Goal: Task Accomplishment & Management: Use online tool/utility

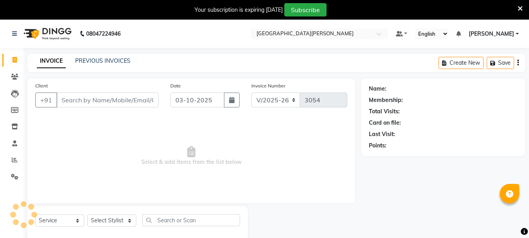
select select "911"
select select "service"
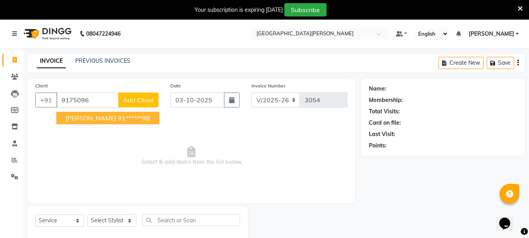
click at [118, 118] on ngb-highlight "91******98" at bounding box center [134, 118] width 32 height 8
type input "91******98"
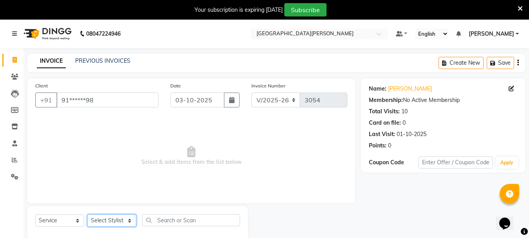
click at [113, 220] on select "Select Stylist Bharti [PERSON_NAME] [PERSON_NAME] [PERSON_NAME] [PERSON_NAME] m…" at bounding box center [111, 220] width 49 height 12
select select "30889"
click at [87, 214] on select "Select Stylist Bharti [PERSON_NAME] [PERSON_NAME] [PERSON_NAME] [PERSON_NAME] m…" at bounding box center [111, 220] width 49 height 12
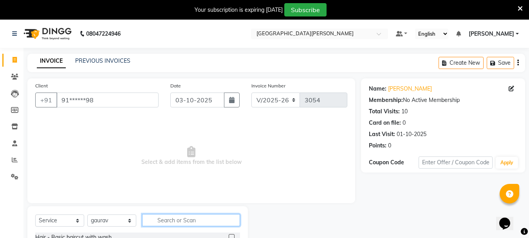
click at [167, 223] on input "text" at bounding box center [191, 220] width 98 height 12
type input "g"
click at [167, 223] on input "hair cutt" at bounding box center [185, 220] width 87 height 12
click at [191, 215] on input "hair cutt" at bounding box center [185, 220] width 87 height 12
type input "hair cut"
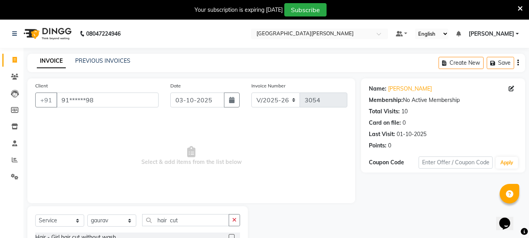
click at [231, 178] on span "Select & add items from the list below" at bounding box center [191, 156] width 312 height 78
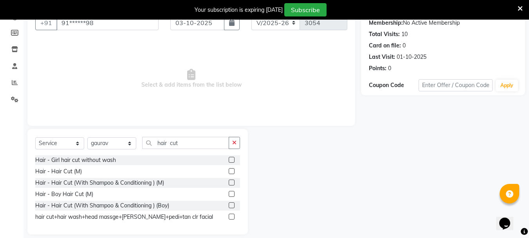
scroll to position [85, 0]
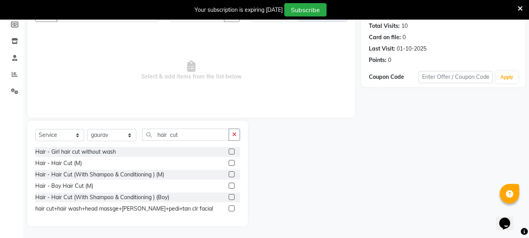
click at [232, 163] on label at bounding box center [232, 163] width 6 height 6
click at [232, 163] on input "checkbox" at bounding box center [231, 162] width 5 height 5
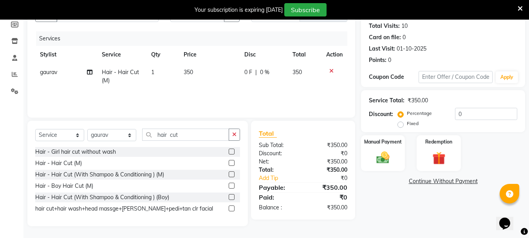
click at [231, 163] on label at bounding box center [232, 163] width 6 height 6
click at [231, 163] on input "checkbox" at bounding box center [231, 162] width 5 height 5
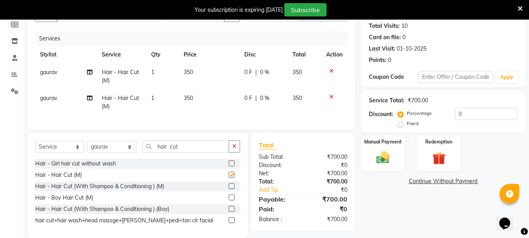
checkbox input "false"
click at [191, 149] on input "hair cut" at bounding box center [185, 146] width 87 height 12
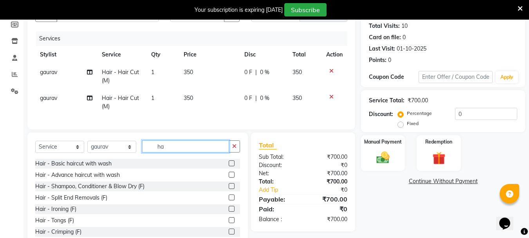
type input "h"
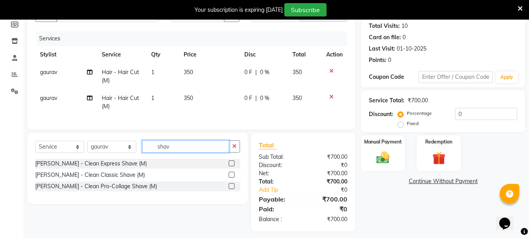
type input "shav"
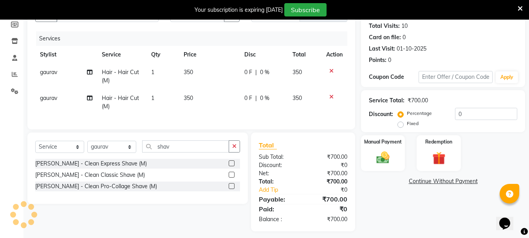
click at [232, 166] on label at bounding box center [232, 163] width 6 height 6
click at [232, 166] on input "checkbox" at bounding box center [231, 163] width 5 height 5
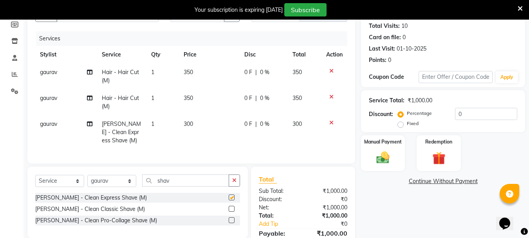
checkbox input "false"
click at [191, 186] on input "shav" at bounding box center [185, 180] width 87 height 12
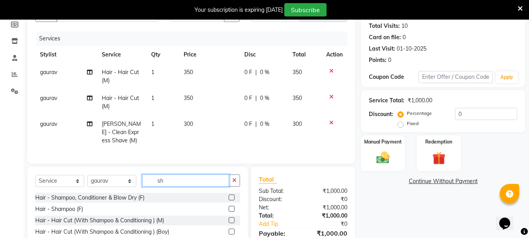
type input "s"
type input "hea"
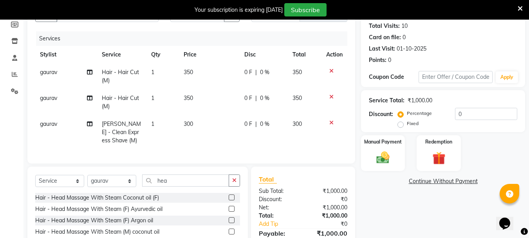
click at [229, 200] on label at bounding box center [232, 197] width 6 height 6
click at [229, 200] on input "checkbox" at bounding box center [231, 197] width 5 height 5
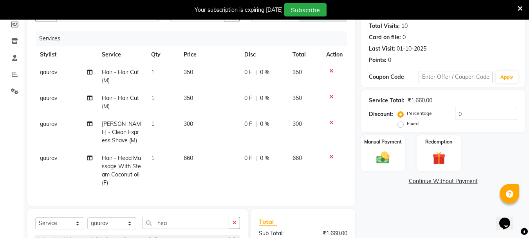
checkbox input "false"
click at [420, 213] on div "Name: [PERSON_NAME] Membership: No Active Membership Total Visits: 10 Card on f…" at bounding box center [446, 158] width 170 height 331
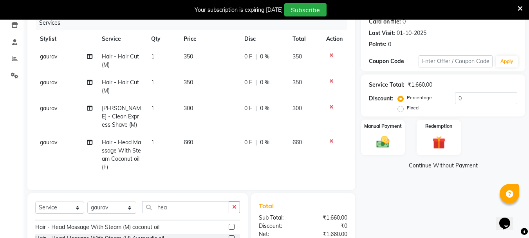
scroll to position [117, 0]
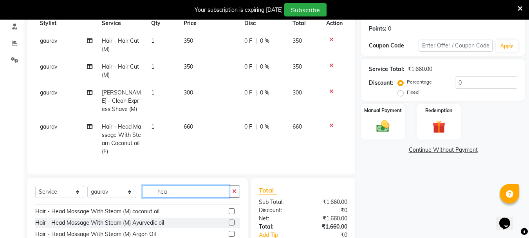
click at [178, 197] on input "hea" at bounding box center [185, 191] width 87 height 12
type input "h"
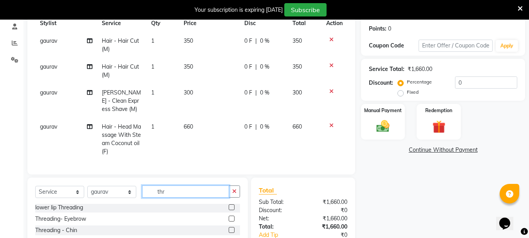
scroll to position [1, 0]
type input "thre"
click at [229, 221] on label at bounding box center [232, 218] width 6 height 6
click at [229, 221] on input "checkbox" at bounding box center [231, 218] width 5 height 5
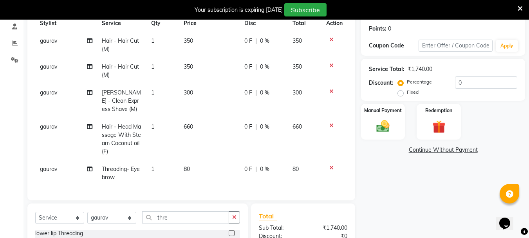
checkbox input "false"
click at [189, 169] on td "80" at bounding box center [209, 173] width 61 height 26
select select "30889"
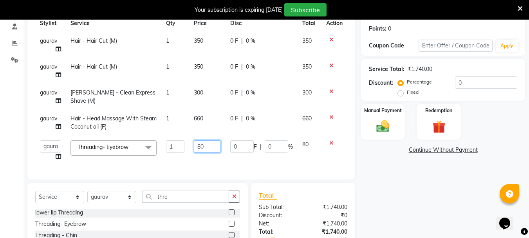
click at [207, 148] on input "80" at bounding box center [207, 146] width 27 height 12
type input "8"
type input "100"
